Goal: Find specific page/section: Find specific page/section

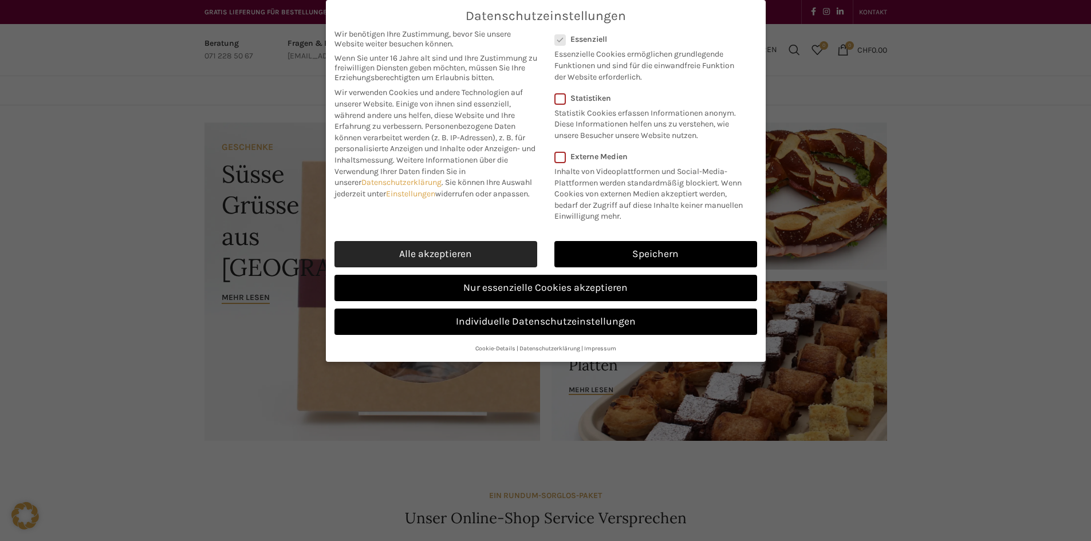
click at [473, 248] on link "Alle akzeptieren" at bounding box center [435, 254] width 203 height 26
checkbox input "true"
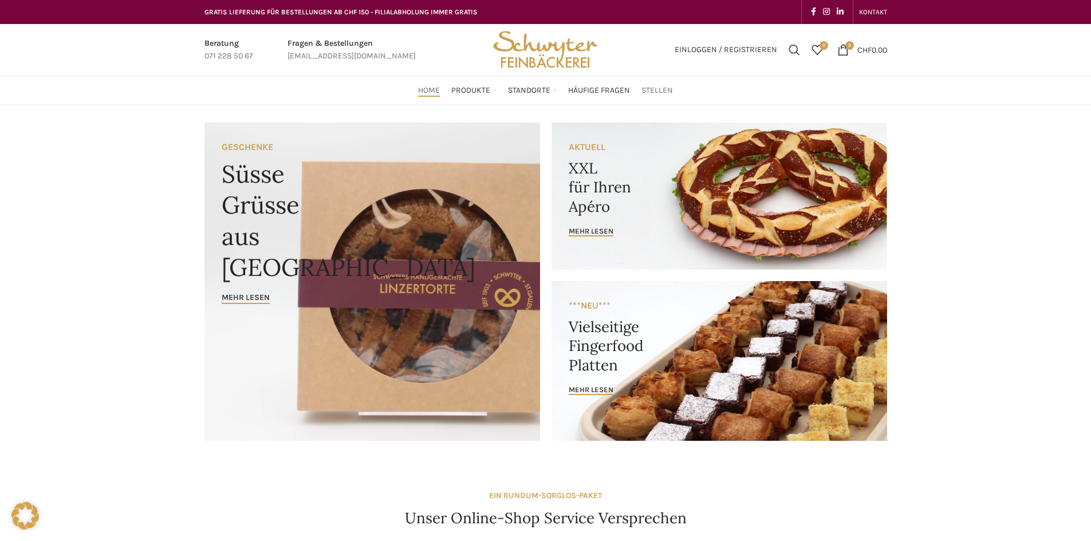
click at [656, 85] on span "Stellen" at bounding box center [656, 90] width 31 height 11
